Goal: Information Seeking & Learning: Learn about a topic

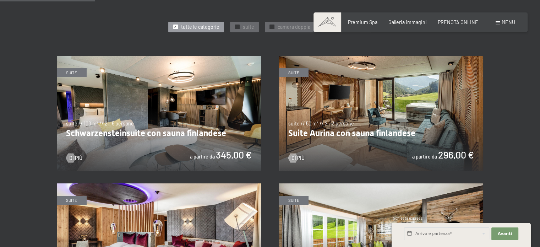
click at [164, 141] on img at bounding box center [159, 113] width 205 height 115
click at [247, 163] on img at bounding box center [159, 113] width 205 height 115
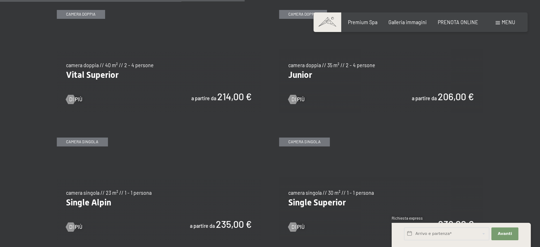
scroll to position [853, 0]
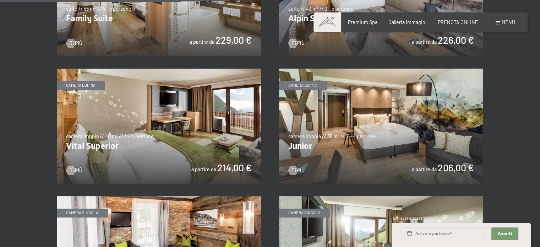
click at [413, 134] on img at bounding box center [381, 126] width 205 height 115
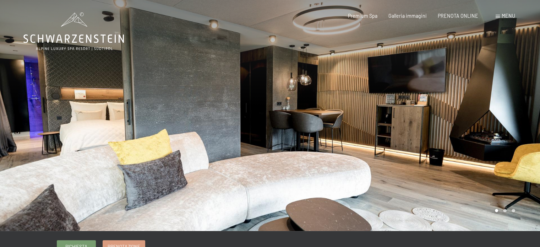
click at [394, 139] on div at bounding box center [405, 115] width 270 height 231
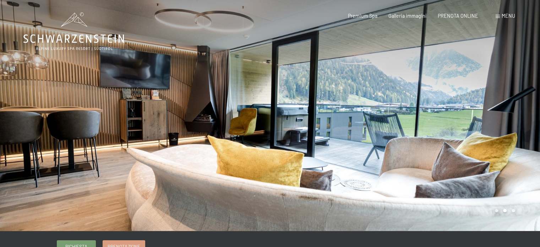
click at [394, 142] on div at bounding box center [405, 115] width 270 height 231
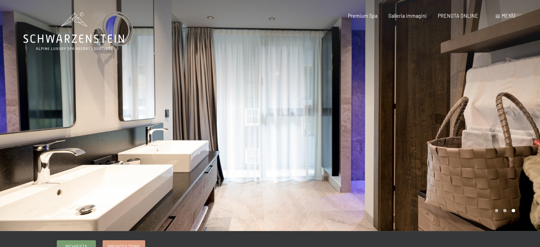
click at [394, 142] on div at bounding box center [405, 115] width 270 height 231
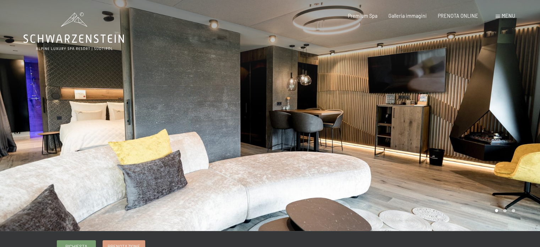
click at [394, 142] on div at bounding box center [405, 115] width 270 height 231
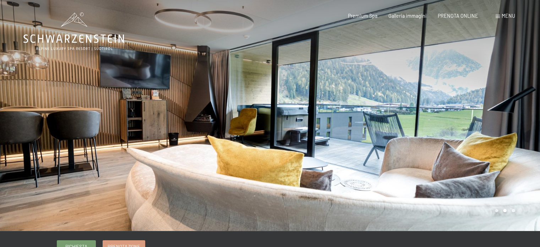
click at [394, 142] on div at bounding box center [405, 115] width 270 height 231
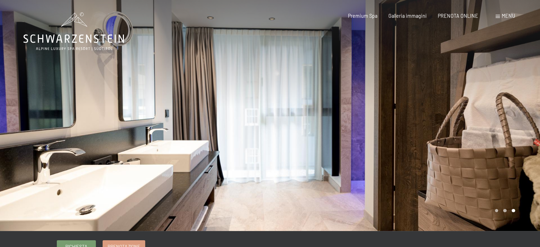
click at [40, 149] on div at bounding box center [135, 115] width 270 height 231
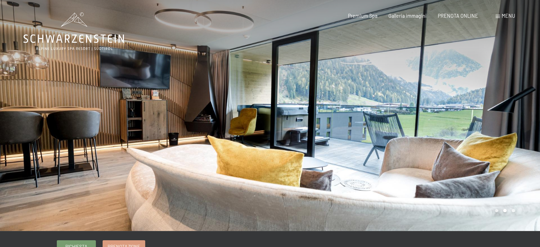
click at [34, 133] on div at bounding box center [135, 115] width 270 height 231
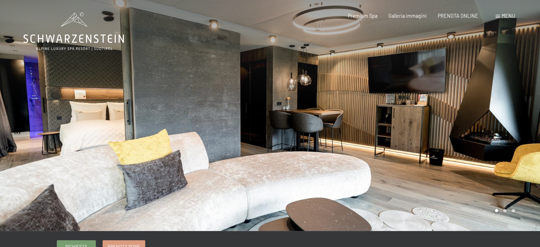
click at [508, 156] on div at bounding box center [405, 115] width 270 height 231
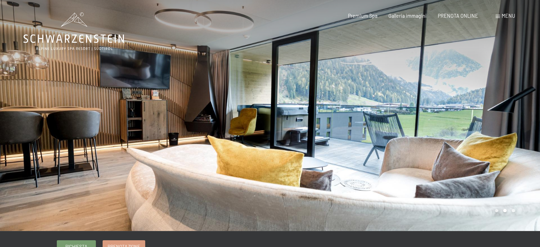
click at [100, 143] on div at bounding box center [135, 115] width 270 height 231
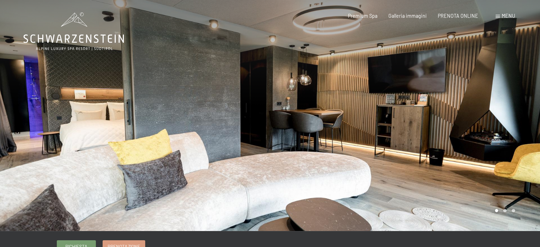
click at [457, 174] on div at bounding box center [405, 115] width 270 height 231
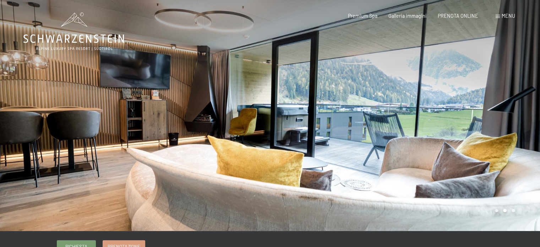
click at [413, 179] on div at bounding box center [405, 115] width 270 height 231
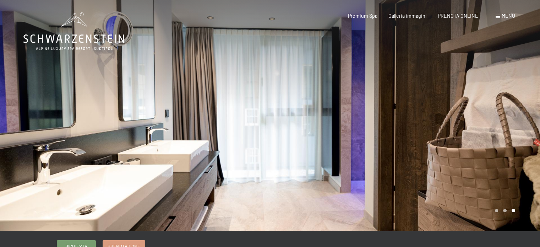
click at [413, 179] on div at bounding box center [405, 115] width 270 height 231
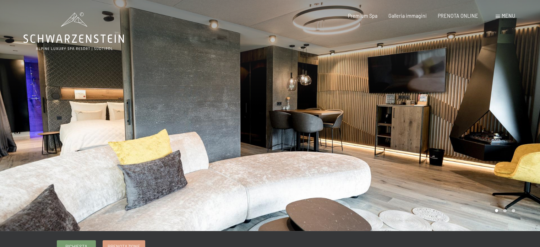
click at [413, 179] on div at bounding box center [405, 115] width 270 height 231
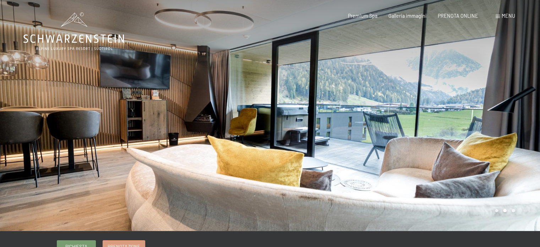
click at [413, 179] on div at bounding box center [405, 115] width 270 height 231
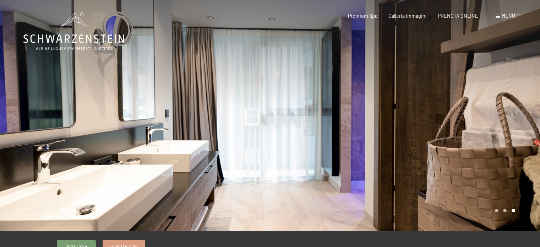
click at [408, 190] on div at bounding box center [405, 115] width 270 height 231
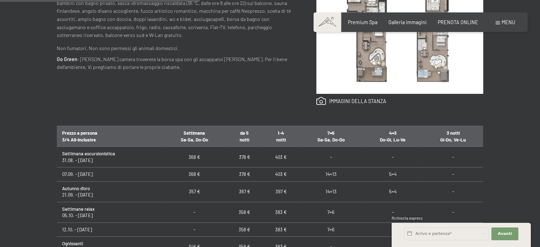
scroll to position [355, 0]
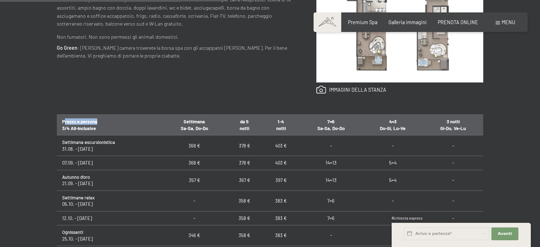
drag, startPoint x: 64, startPoint y: 118, endPoint x: 120, endPoint y: 120, distance: 56.2
click at [120, 120] on th "Prezzo a persona 3/4 All-Inclusive" at bounding box center [110, 125] width 106 height 21
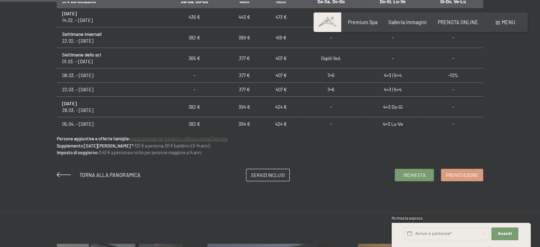
scroll to position [497, 0]
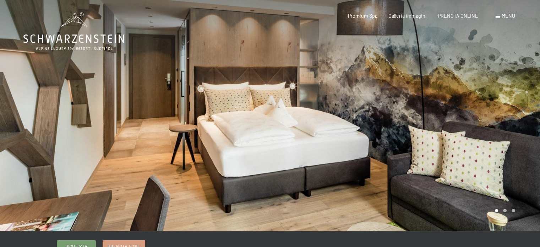
click at [471, 125] on div at bounding box center [405, 115] width 270 height 231
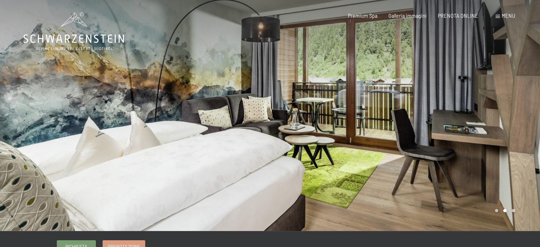
click at [471, 125] on div at bounding box center [405, 115] width 270 height 231
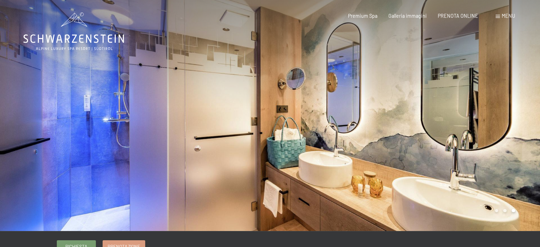
click at [471, 125] on div at bounding box center [405, 115] width 270 height 231
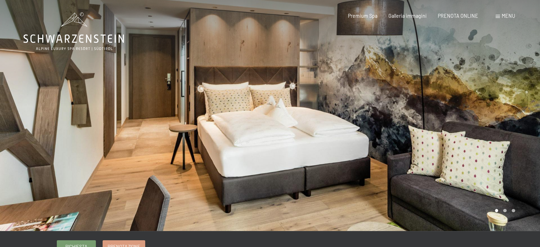
click at [471, 125] on div at bounding box center [405, 115] width 270 height 231
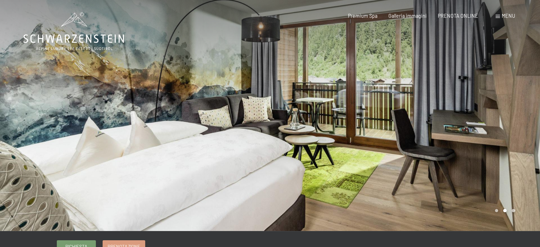
click at [471, 126] on div at bounding box center [405, 115] width 270 height 231
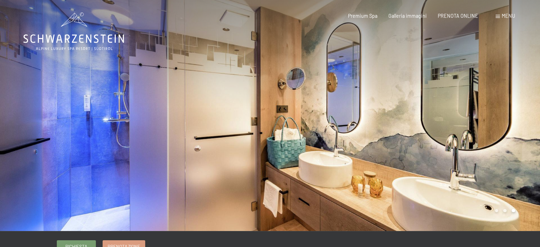
click at [471, 126] on div at bounding box center [405, 115] width 270 height 231
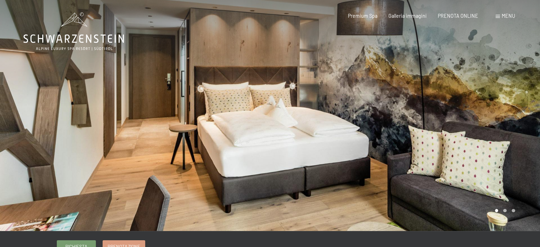
click at [471, 126] on div at bounding box center [405, 115] width 270 height 231
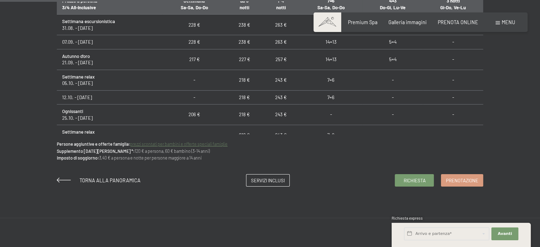
scroll to position [497, 0]
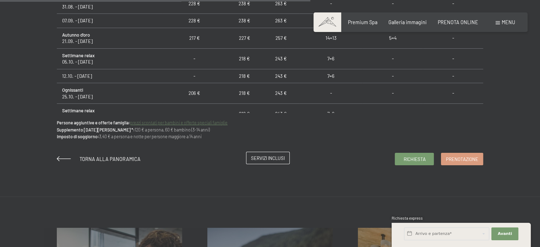
click at [260, 155] on span "Servizi inclusi" at bounding box center [268, 158] width 34 height 6
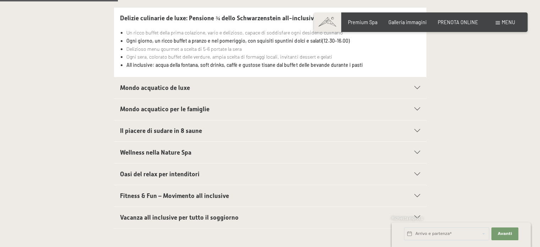
scroll to position [284, 0]
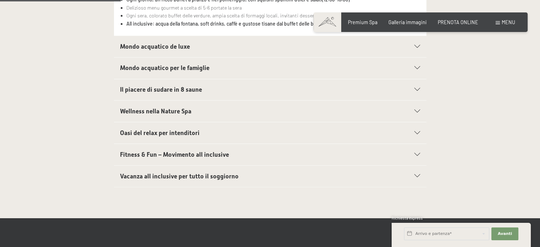
click at [152, 45] on span "Mondo acquatico de luxe" at bounding box center [155, 46] width 70 height 7
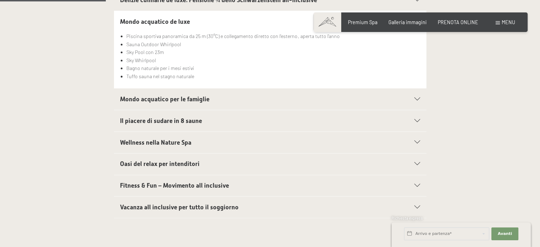
scroll to position [249, 0]
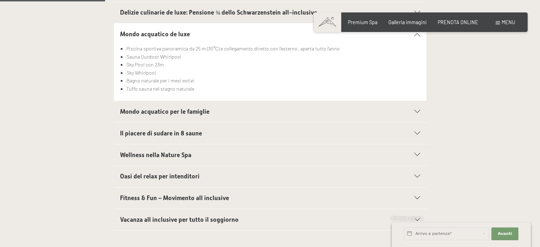
click at [239, 118] on div "Mondo acquatico per le famiglie" at bounding box center [270, 111] width 300 height 21
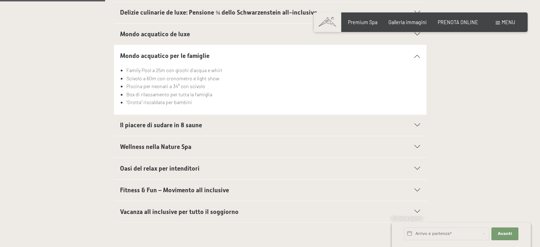
click at [200, 128] on h2 "Il piacere di sudare in 8 saune" at bounding box center [255, 125] width 270 height 9
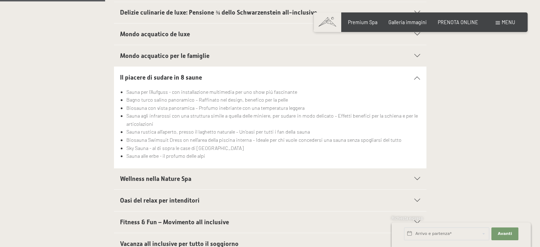
click at [206, 180] on h2 "Wellness nella Nature Spa" at bounding box center [255, 178] width 270 height 9
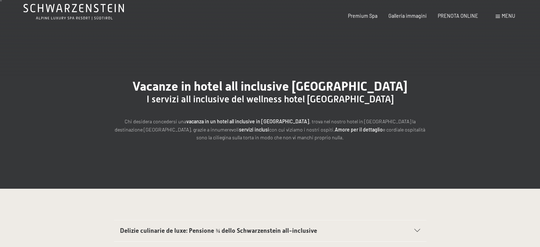
scroll to position [0, 0]
